Goal: Task Accomplishment & Management: Manage account settings

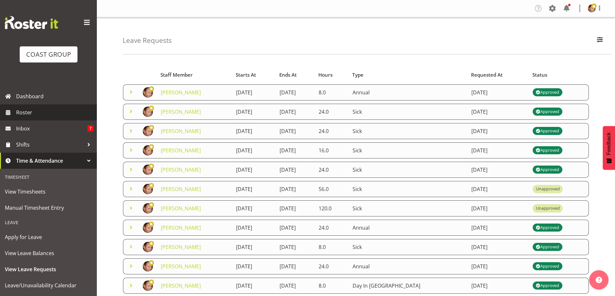
click at [34, 115] on span "Roster" at bounding box center [54, 113] width 77 height 10
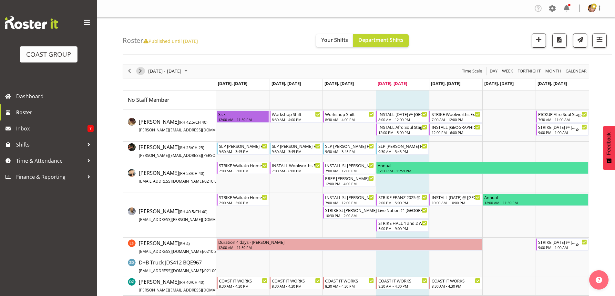
click at [143, 73] on span "Next" at bounding box center [140, 71] width 8 height 8
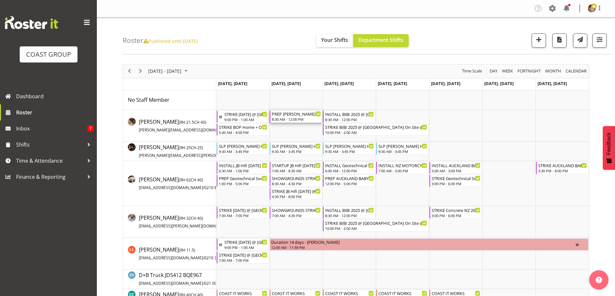
click at [294, 117] on div "PREP [PERSON_NAME] 2025 @ The Workshop" at bounding box center [296, 114] width 49 height 6
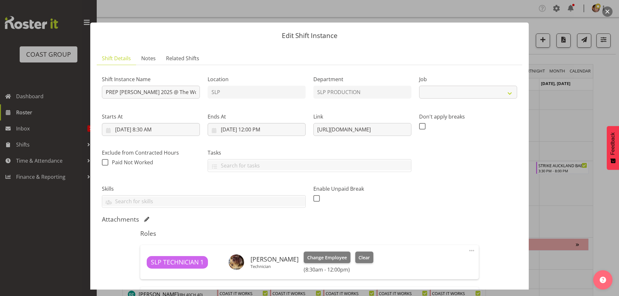
select select "10583"
click at [378, 130] on input "[URL][DOMAIN_NAME]" at bounding box center [363, 129] width 98 height 13
click at [316, 130] on input "[URL][DOMAIN_NAME]" at bounding box center [363, 129] width 98 height 13
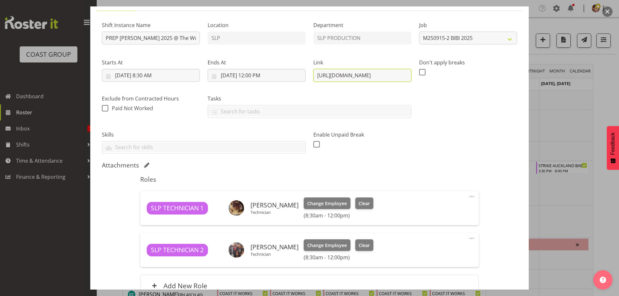
scroll to position [0, 106]
drag, startPoint x: 315, startPoint y: 75, endPoint x: 412, endPoint y: 72, distance: 96.9
click at [412, 72] on div "Shift Instance Name PREP BIBI 2025 @ The Workshop Location SLP Department SLP P…" at bounding box center [309, 85] width 423 height 146
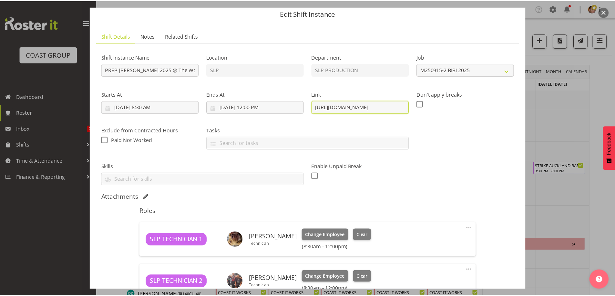
scroll to position [0, 0]
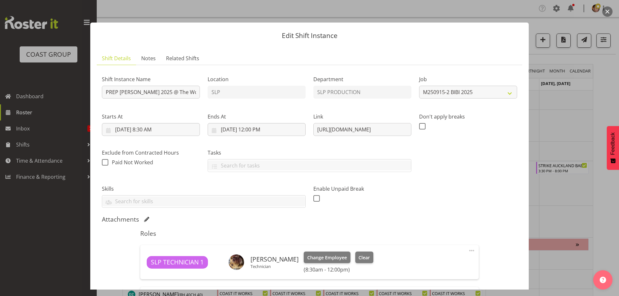
click at [607, 11] on button "button" at bounding box center [608, 11] width 10 height 10
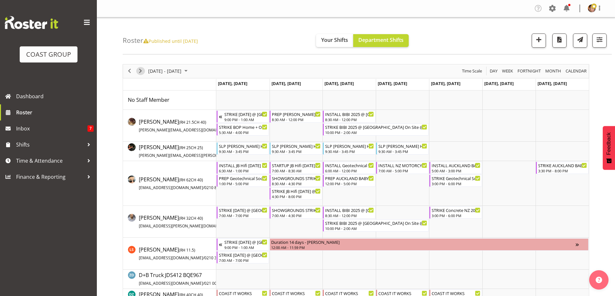
click at [141, 71] on span "Next" at bounding box center [140, 71] width 8 height 8
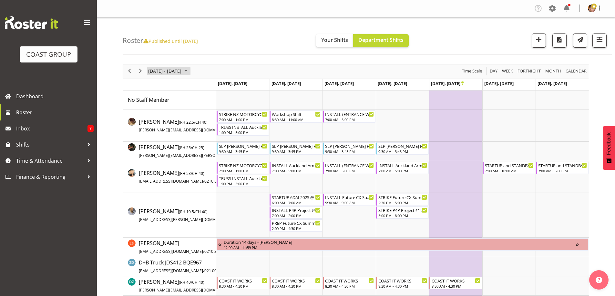
click at [190, 71] on span "October 2025" at bounding box center [186, 71] width 8 height 8
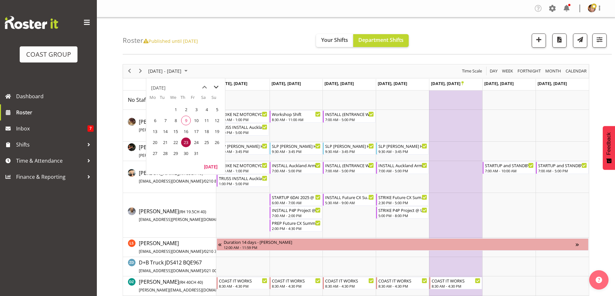
click at [216, 87] on span "next month" at bounding box center [215, 88] width 11 height 12
click at [182, 109] on span "4" at bounding box center [186, 110] width 10 height 10
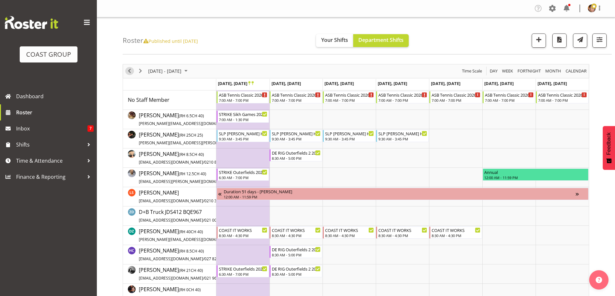
click at [128, 70] on span "Previous" at bounding box center [130, 71] width 8 height 8
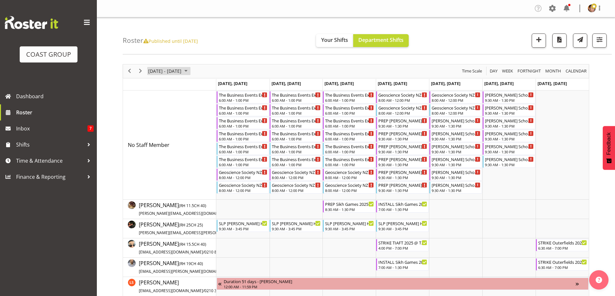
click at [190, 70] on span "November 2025" at bounding box center [186, 71] width 8 height 8
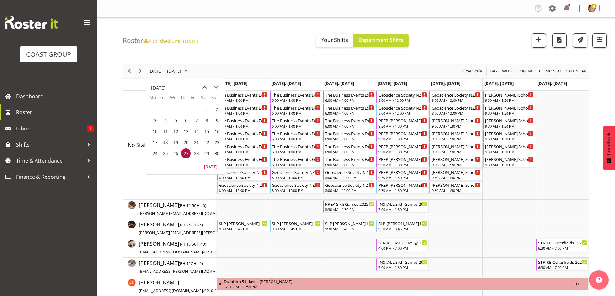
click at [203, 87] on span "previous month" at bounding box center [204, 88] width 11 height 12
click at [163, 131] on span "14" at bounding box center [165, 132] width 10 height 10
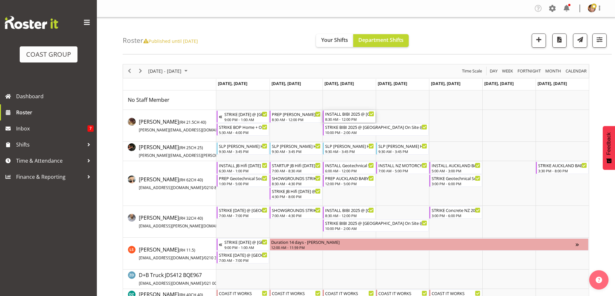
click at [349, 115] on div "INSTALL BIBI 2025 @ [GEOGRAPHIC_DATA] On Site @ TBC" at bounding box center [349, 114] width 49 height 6
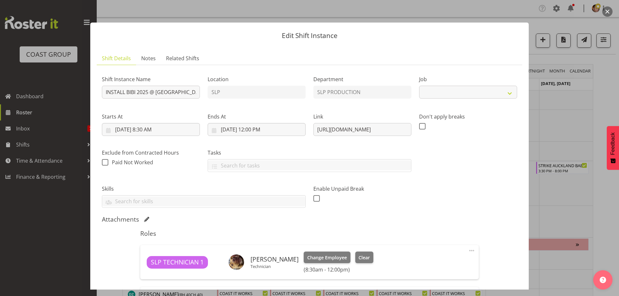
select select "10583"
drag, startPoint x: 318, startPoint y: 130, endPoint x: 332, endPoint y: 124, distance: 14.9
drag, startPoint x: 332, startPoint y: 124, endPoint x: 319, endPoint y: 131, distance: 14.9
click at [319, 131] on input "[URL][DOMAIN_NAME]" at bounding box center [363, 129] width 98 height 13
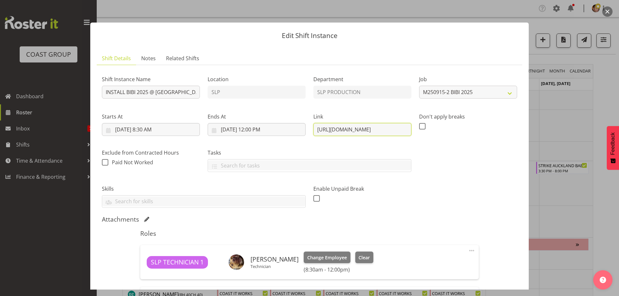
drag, startPoint x: 316, startPoint y: 129, endPoint x: 414, endPoint y: 126, distance: 97.8
click at [414, 126] on div "Shift Instance Name INSTALL BIBI 2025 @ [GEOGRAPHIC_DATA] On Site @ TBC Locatio…" at bounding box center [309, 139] width 423 height 146
click at [174, 129] on input "[DATE] 8:30 AM" at bounding box center [151, 129] width 98 height 13
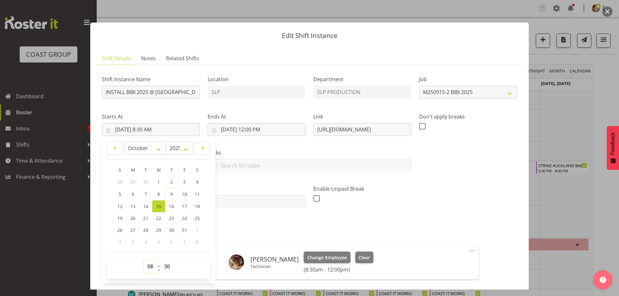
click at [151, 268] on select "00 01 02 03 04 05 06 07 08 09 10 11 12 13 14 15 16 17 18 19 20 21 22 23" at bounding box center [151, 266] width 15 height 13
select select "7"
click at [144, 260] on select "00 01 02 03 04 05 06 07 08 09 10 11 12 13 14 15 16 17 18 19 20 21 22 23" at bounding box center [151, 266] width 15 height 13
type input "[DATE] 7:30 AM"
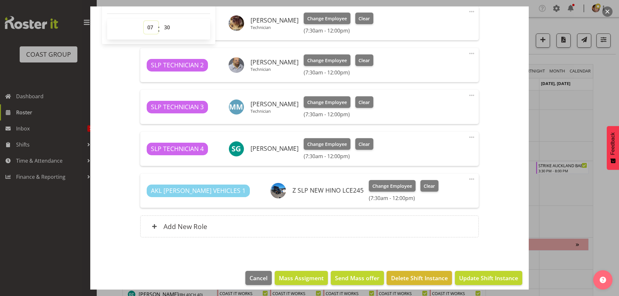
scroll to position [245, 0]
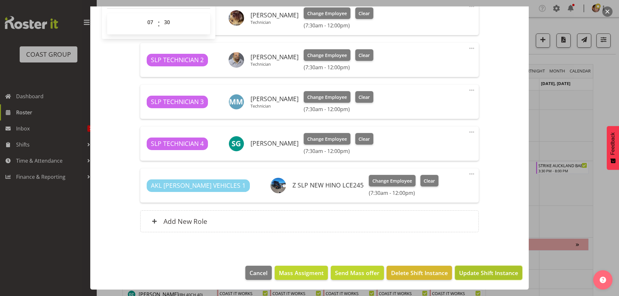
click at [492, 274] on span "Update Shift Instance" at bounding box center [488, 273] width 59 height 8
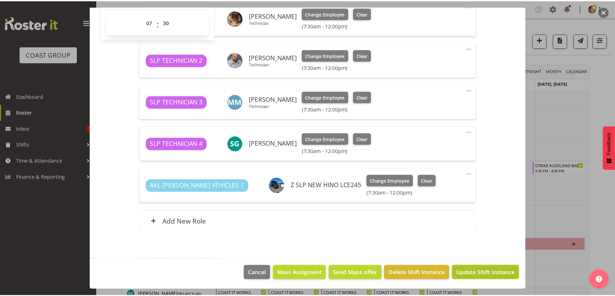
scroll to position [219, 0]
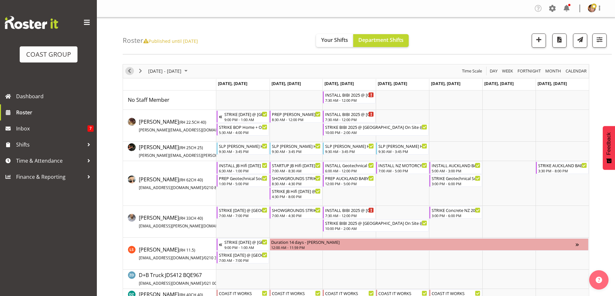
drag, startPoint x: 129, startPoint y: 69, endPoint x: 297, endPoint y: 140, distance: 182.5
click at [129, 69] on span "Previous" at bounding box center [130, 71] width 8 height 8
